Goal: Transaction & Acquisition: Purchase product/service

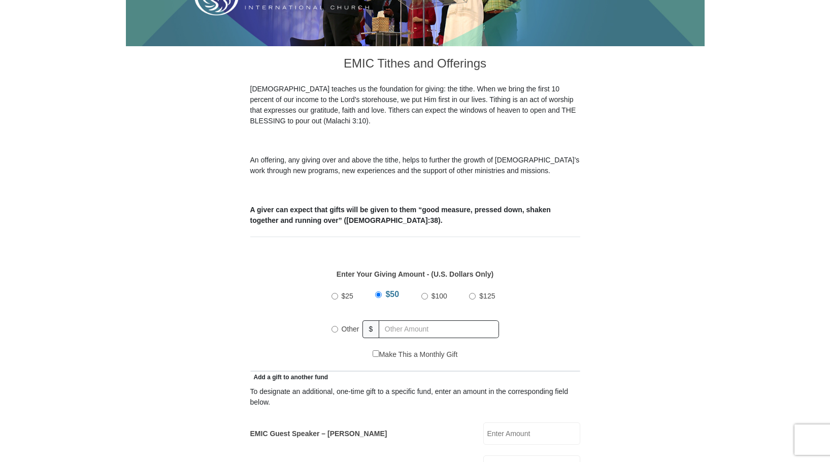
scroll to position [254, 0]
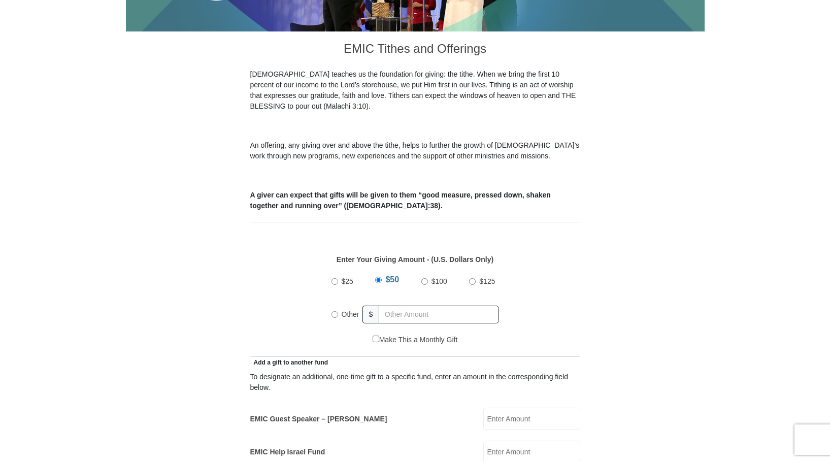
click at [331, 311] on input "Other" at bounding box center [334, 314] width 7 height 7
radio input "true"
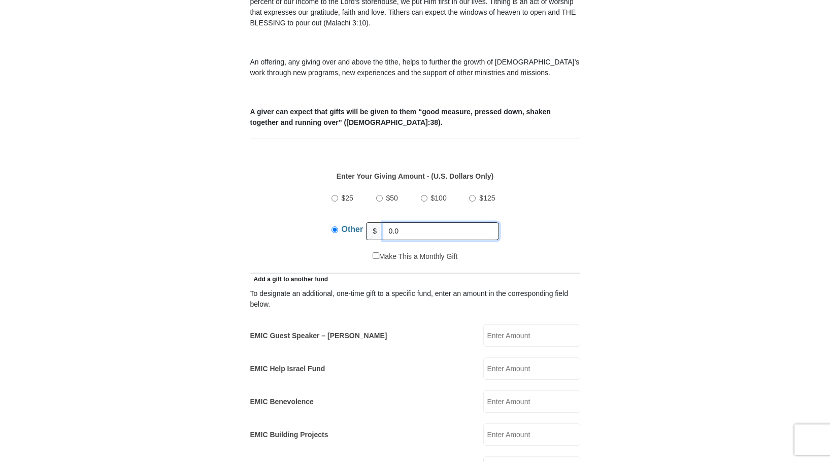
scroll to position [355, 0]
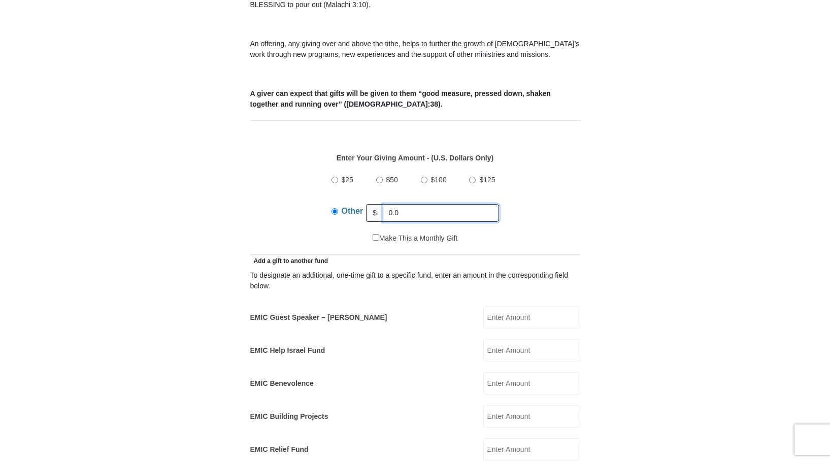
type input "0.0"
click at [490, 306] on input "EMIC Guest Speaker – Mike Evans" at bounding box center [531, 317] width 97 height 22
type input "100.00"
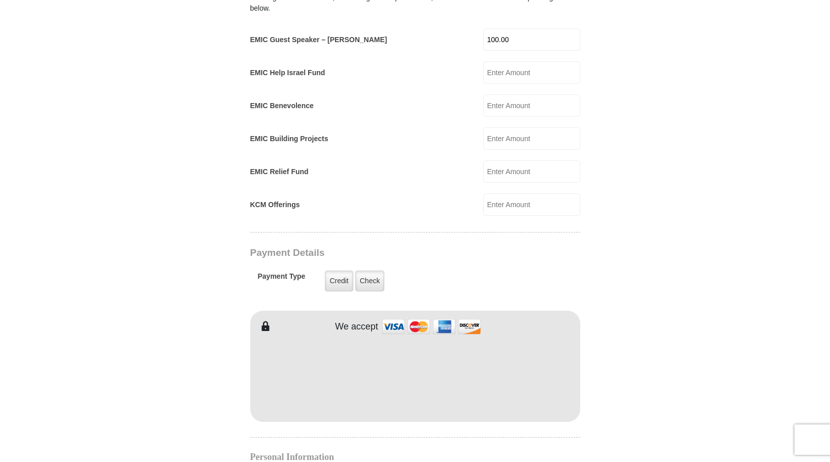
scroll to position [660, 0]
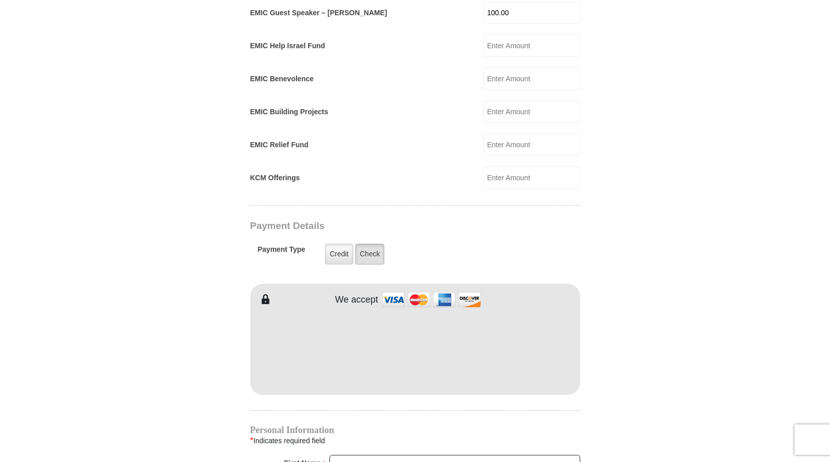
click at [370, 244] on label "Check" at bounding box center [369, 254] width 29 height 21
click at [0, 0] on input "Check" at bounding box center [0, 0] width 0 height 0
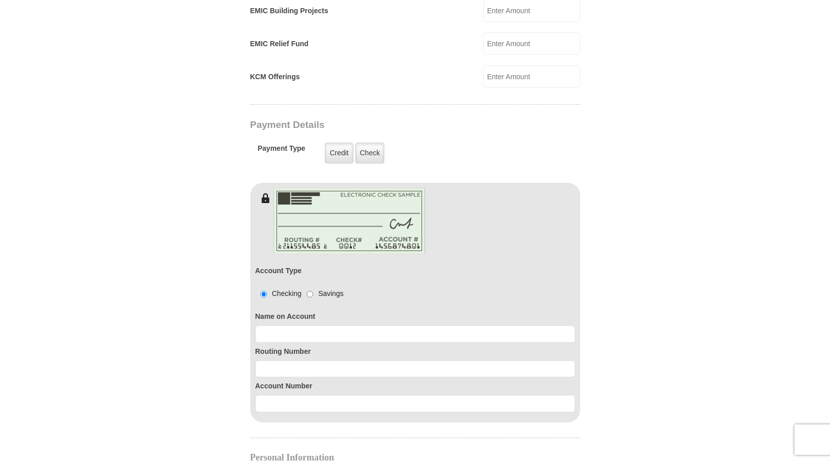
scroll to position [761, 0]
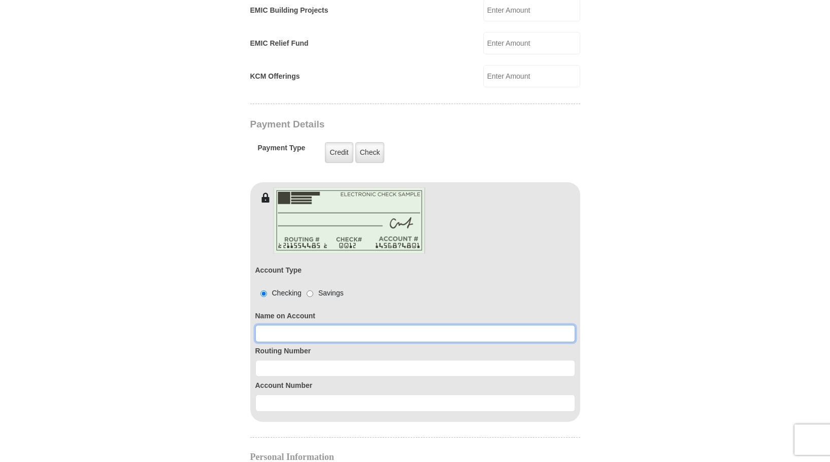
click at [262, 325] on input at bounding box center [415, 333] width 320 height 17
type input "Debra L Sattler"
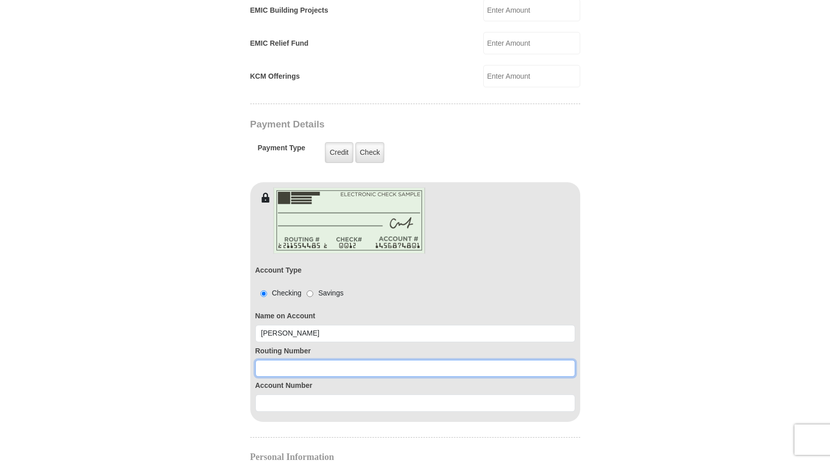
click at [307, 360] on input at bounding box center [415, 368] width 320 height 17
type input "111301122"
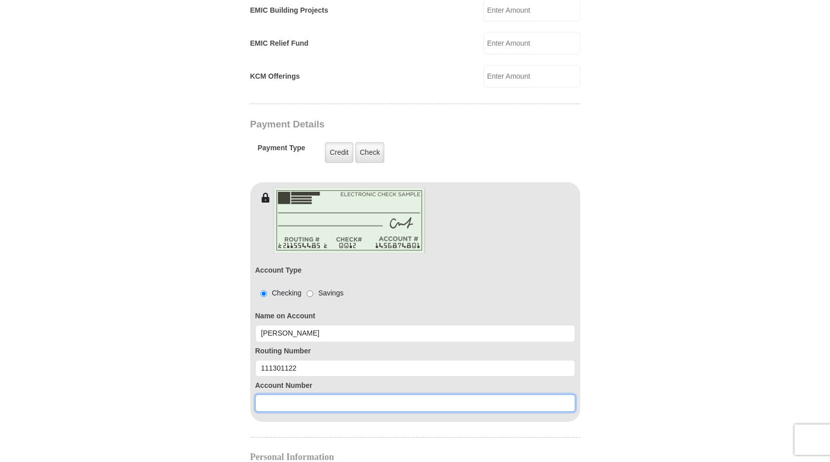
click at [262, 394] on input at bounding box center [415, 402] width 320 height 17
type input "94110055673"
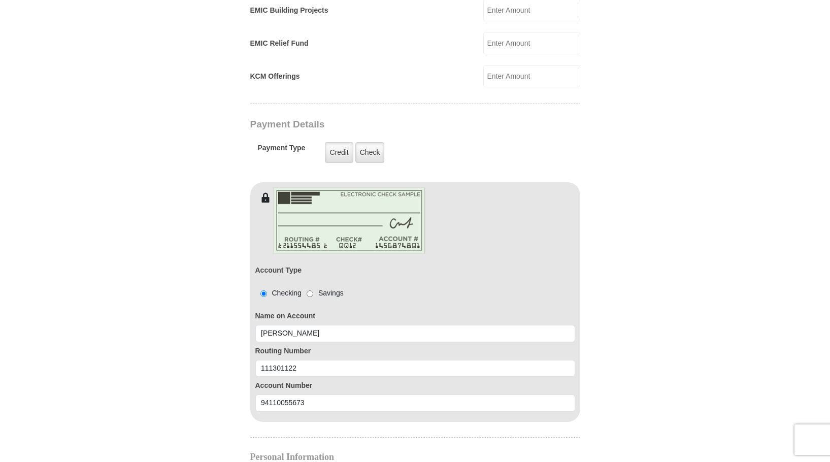
click at [664, 144] on form "Eagle Mountain International Church Online Giving Because of gifts like yours, …" at bounding box center [415, 110] width 579 height 1662
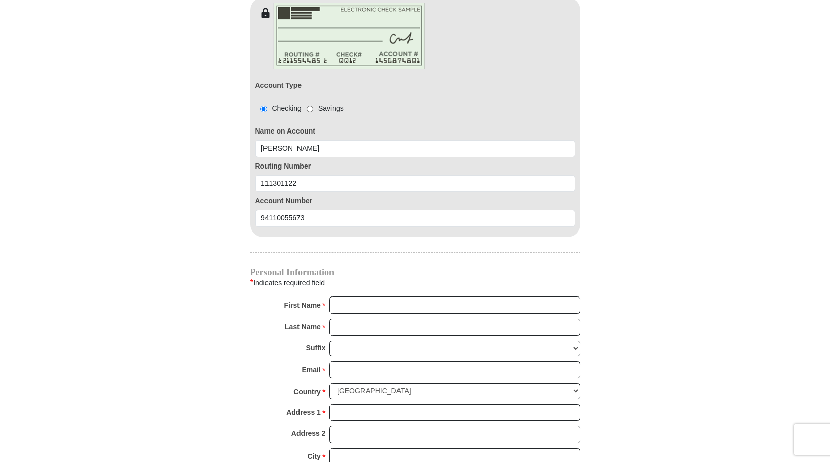
scroll to position [964, 0]
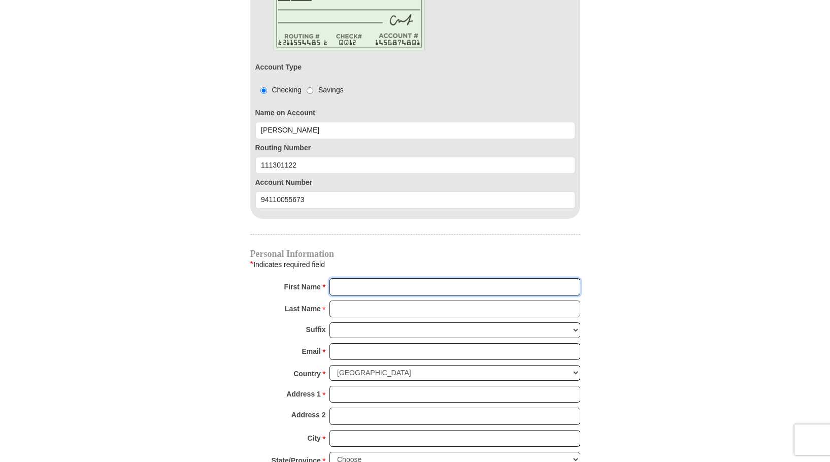
click at [338, 278] on input "First Name *" at bounding box center [454, 286] width 251 height 17
type input "Debra"
type input "Sattler"
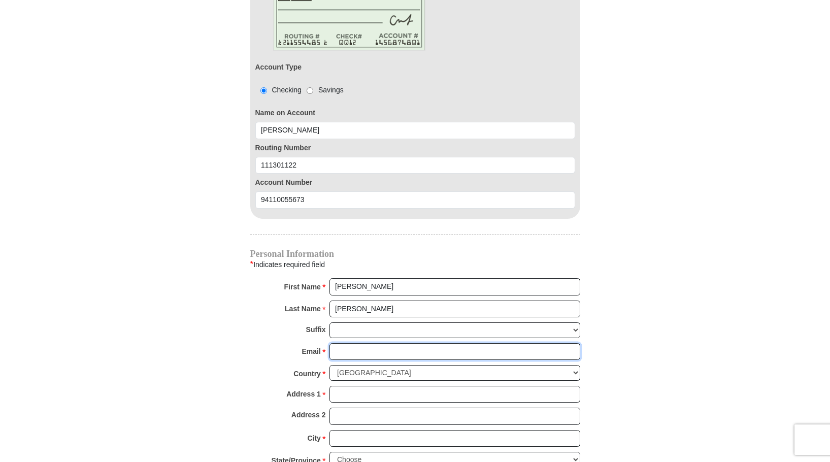
type input "dalsattler@yahoo.com"
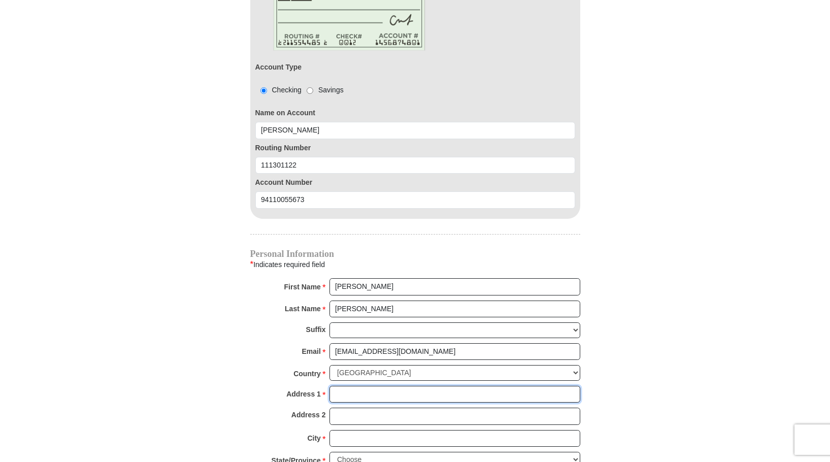
type input "112 W Aurora Vista Trl"
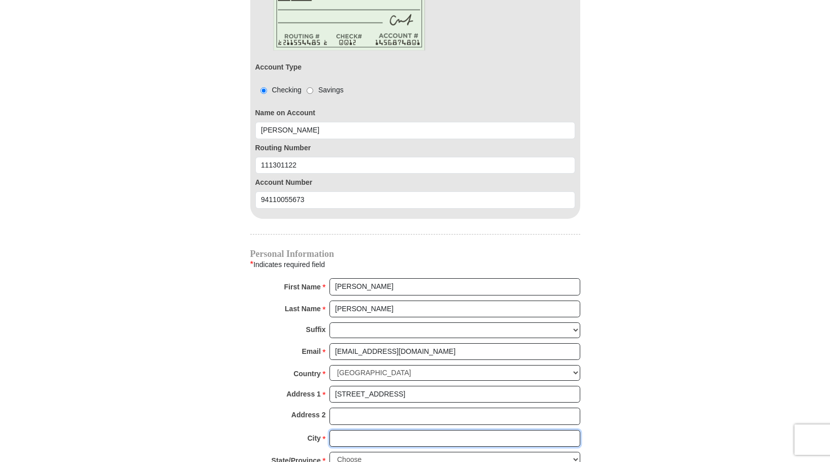
type input "Aurora"
select select "TX"
type input "76078-4646"
type input "8177730547"
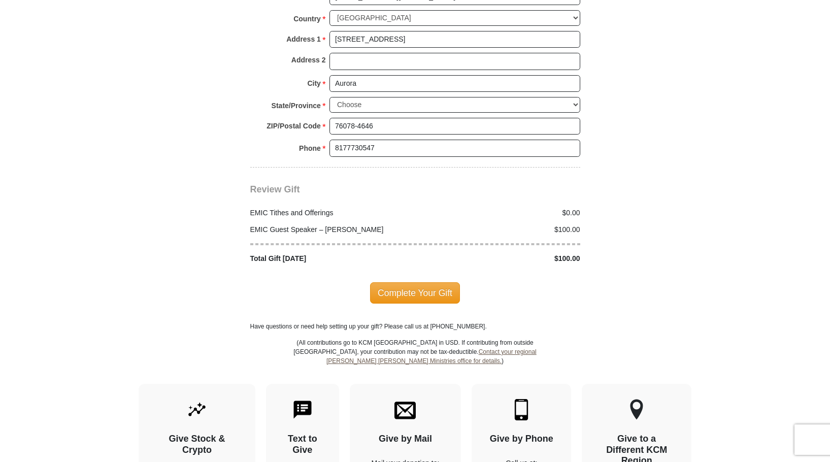
scroll to position [1320, 0]
click at [418, 282] on span "Complete Your Gift" at bounding box center [415, 292] width 90 height 21
